Goal: Communication & Community: Answer question/provide support

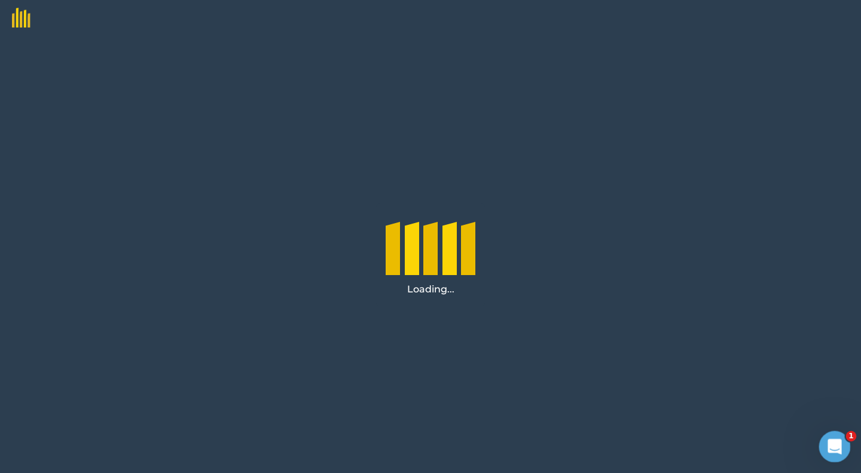
click at [833, 443] on icon "Open Intercom Messenger" at bounding box center [833, 445] width 8 height 10
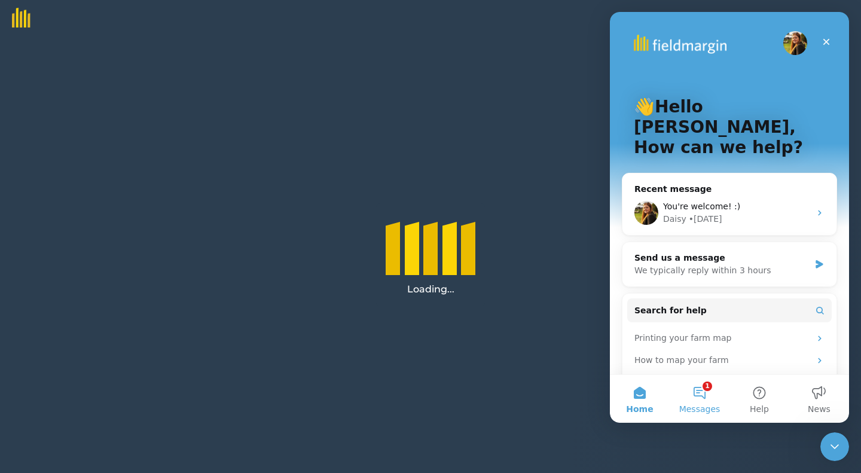
click at [705, 392] on button "1 Messages" at bounding box center [700, 399] width 60 height 48
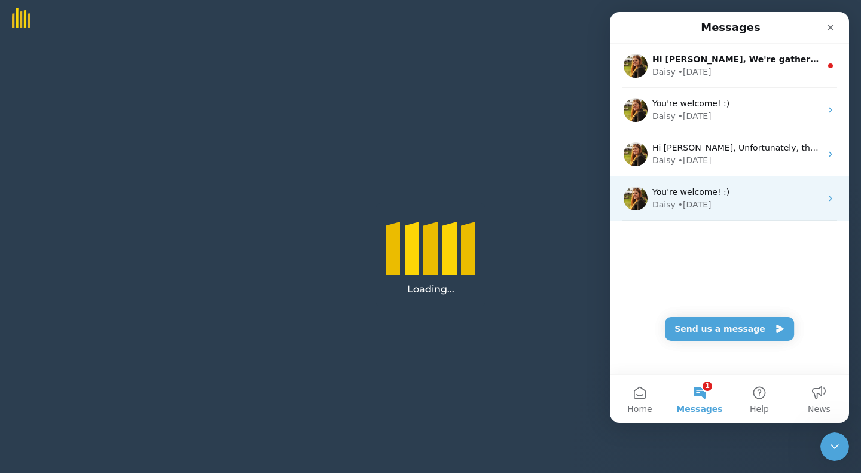
click at [682, 200] on div "• [DATE]" at bounding box center [694, 205] width 33 height 13
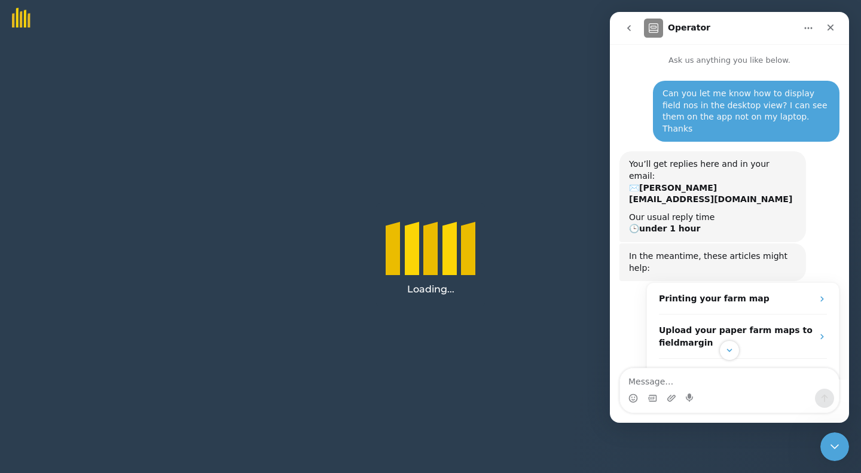
click at [629, 29] on icon "go back" at bounding box center [629, 28] width 4 height 6
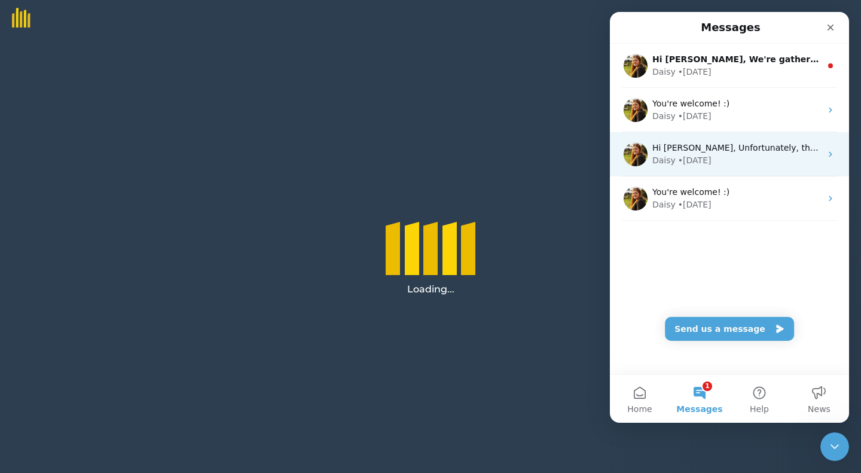
click at [682, 161] on div "• [DATE]" at bounding box center [694, 160] width 33 height 13
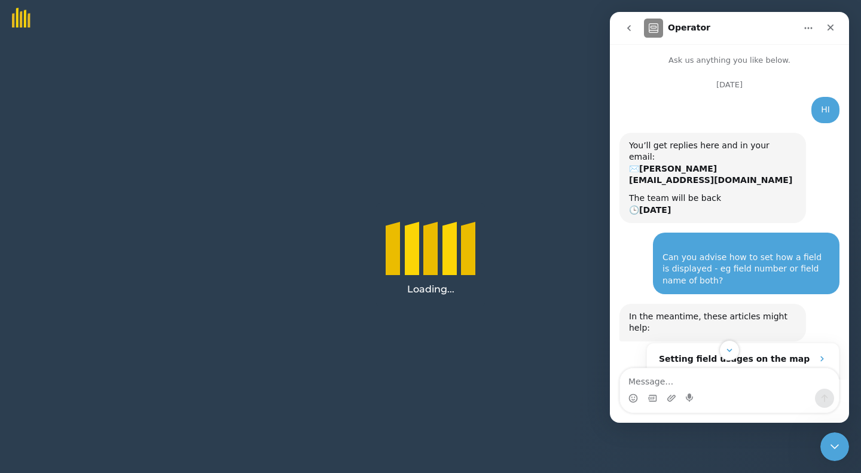
click at [630, 29] on icon "go back" at bounding box center [629, 28] width 10 height 10
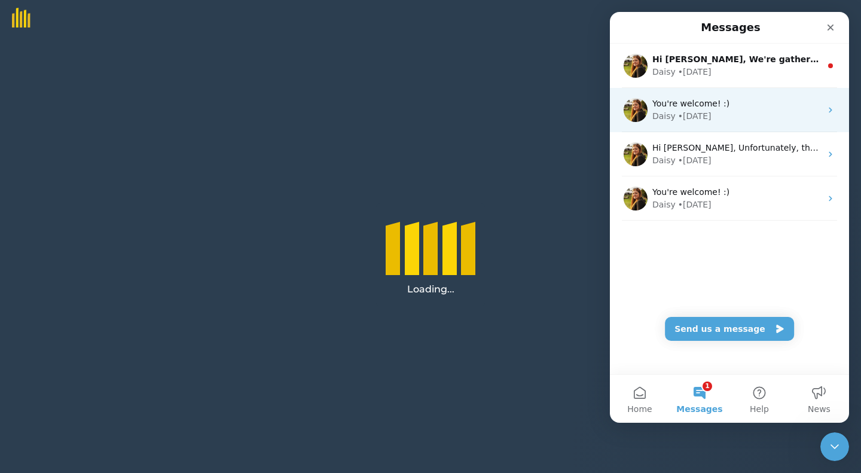
click at [678, 112] on div "• [DATE]" at bounding box center [694, 116] width 33 height 13
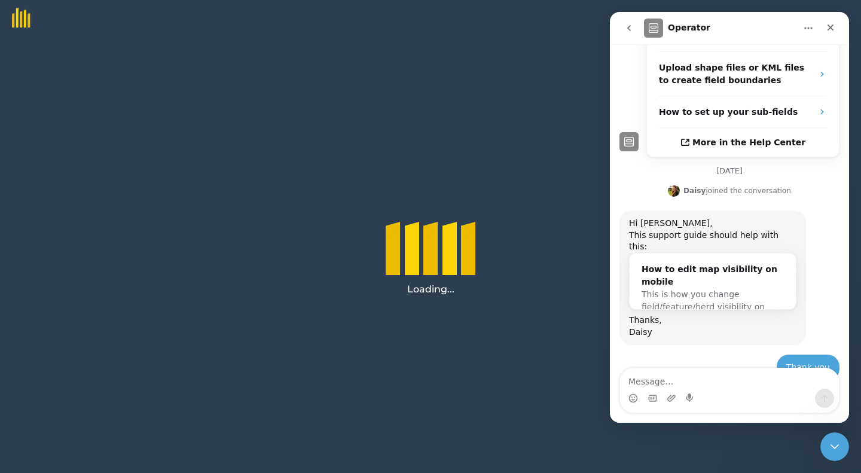
scroll to position [373, 0]
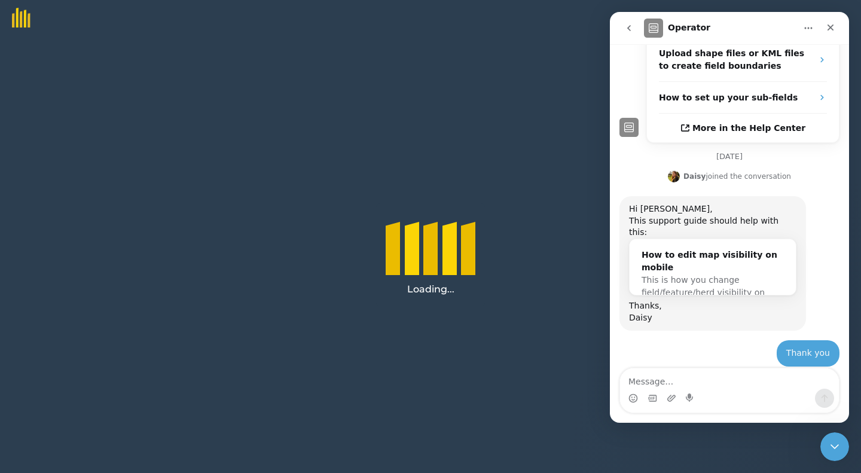
click at [629, 26] on icon "go back" at bounding box center [629, 28] width 4 height 6
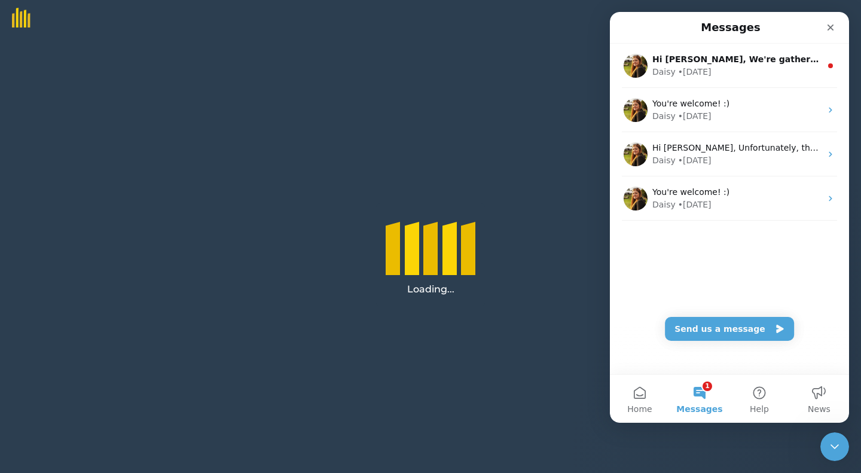
scroll to position [0, 0]
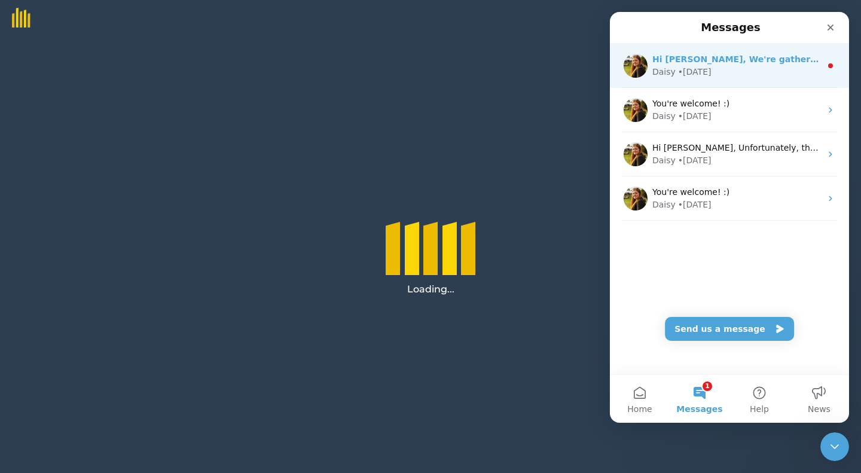
click at [672, 71] on div "Daisy" at bounding box center [663, 72] width 23 height 13
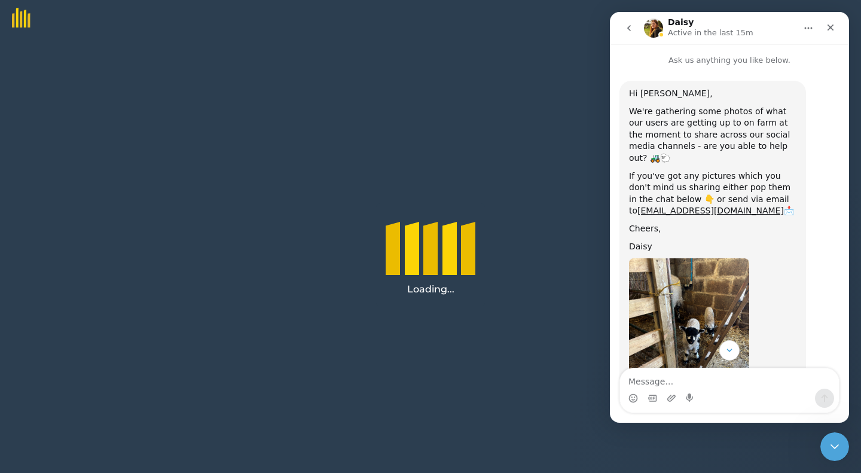
click at [628, 32] on icon "go back" at bounding box center [629, 28] width 10 height 10
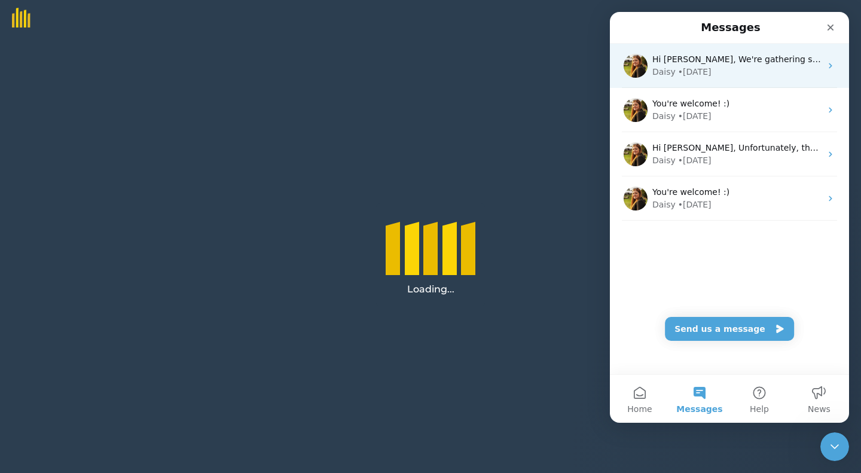
click at [666, 69] on div "Daisy" at bounding box center [663, 72] width 23 height 13
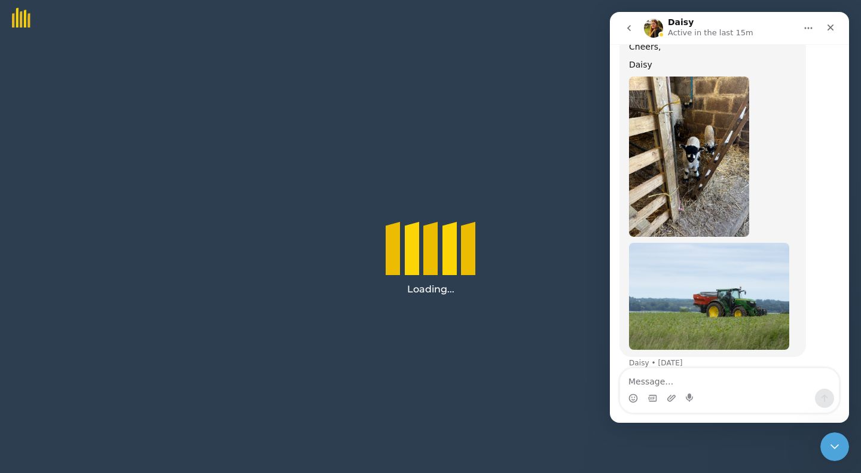
scroll to position [184, 0]
